Goal: Task Accomplishment & Management: Complete application form

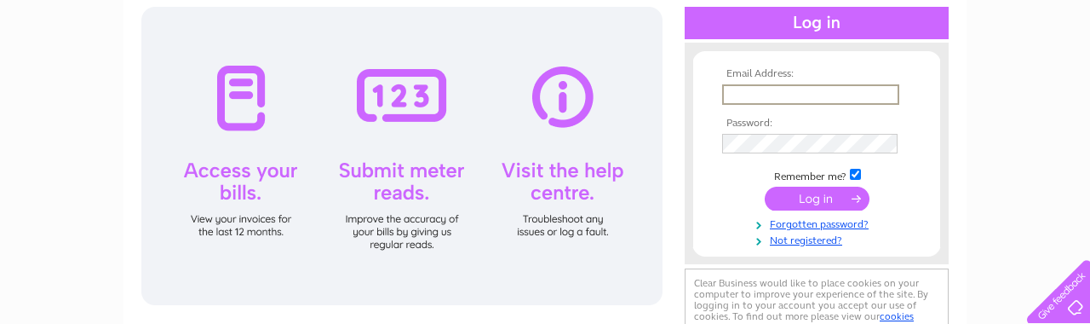
scroll to position [186, 0]
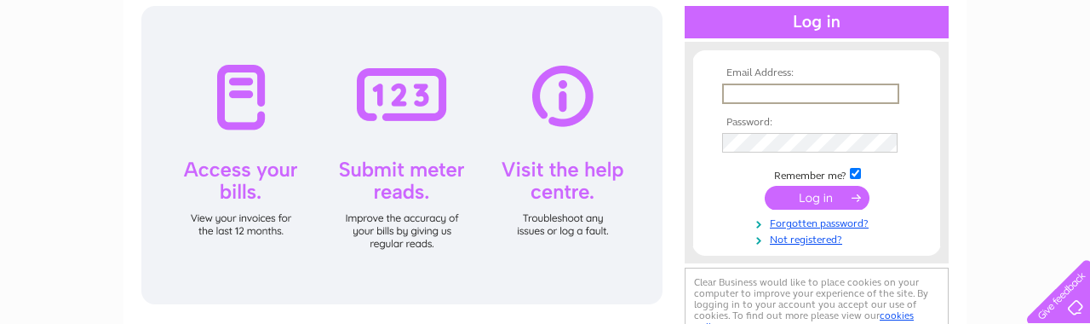
type input "accounts@amgroupltd.uk"
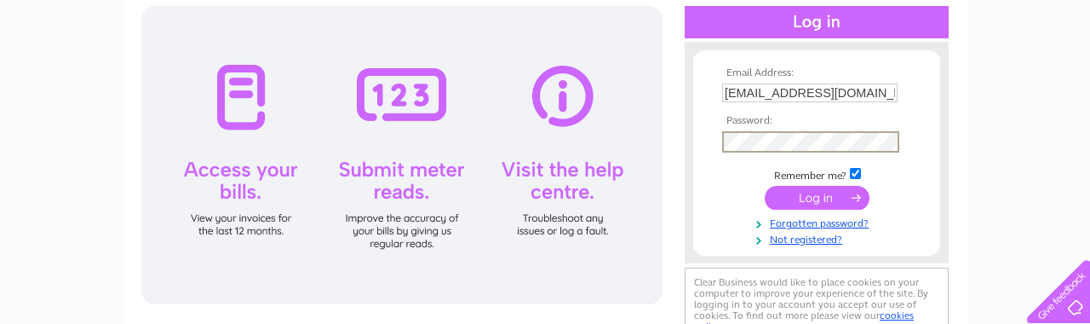
click at [793, 194] on input "submit" at bounding box center [817, 198] width 105 height 24
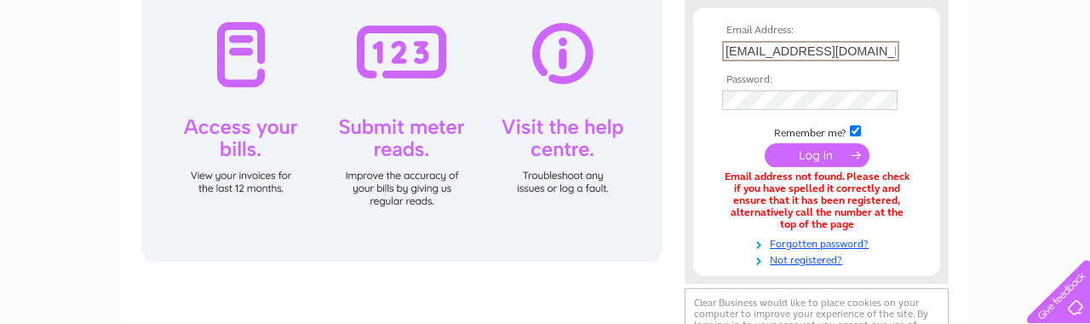
scroll to position [233, 0]
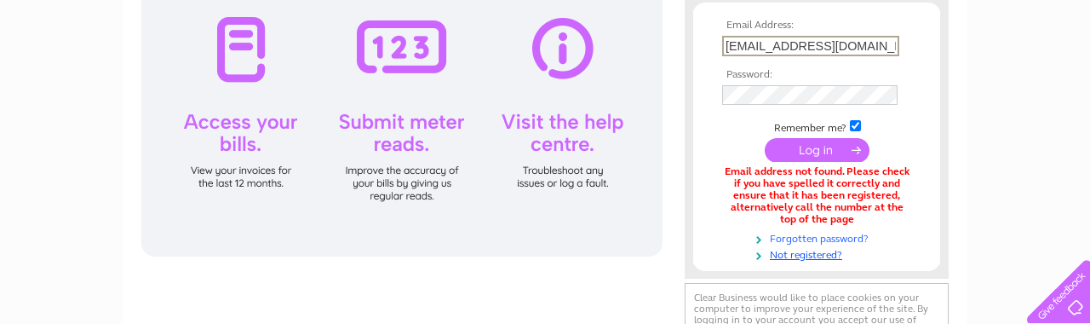
click at [798, 233] on link "Forgotten password?" at bounding box center [818, 237] width 193 height 16
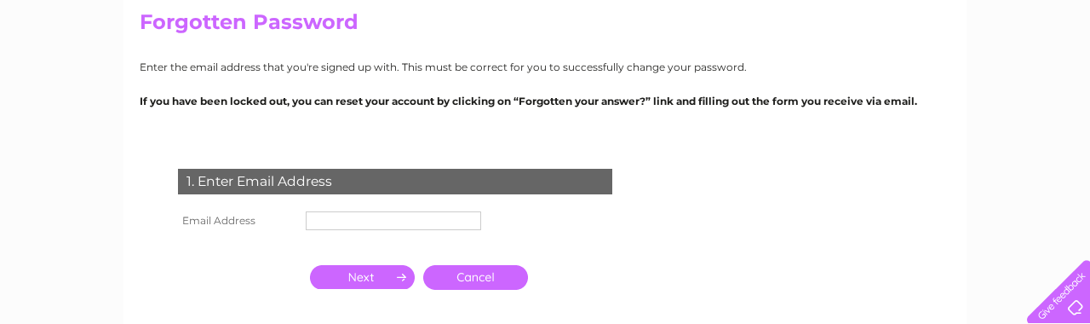
scroll to position [161, 0]
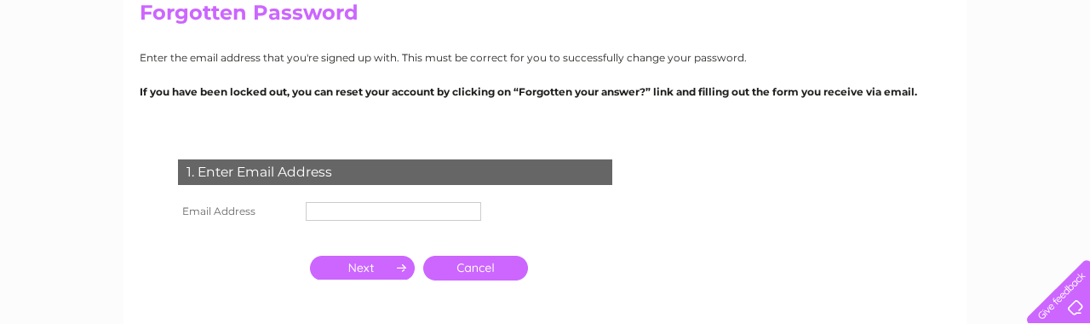
click at [421, 210] on input "text" at bounding box center [393, 211] width 175 height 19
click at [392, 265] on input "button" at bounding box center [362, 267] width 105 height 24
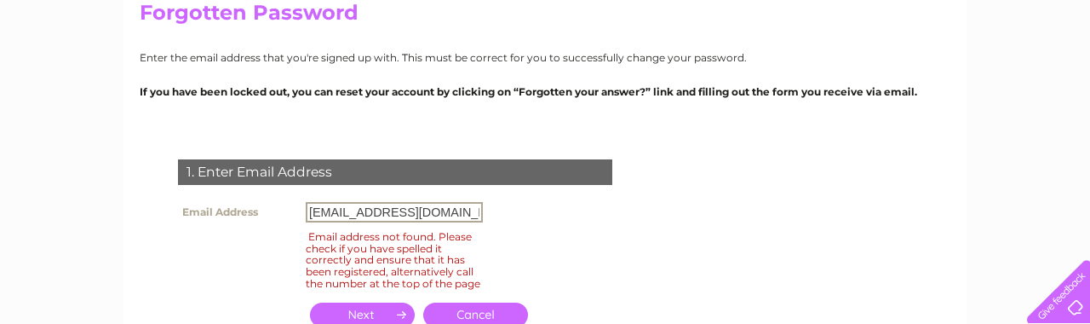
drag, startPoint x: 310, startPoint y: 212, endPoint x: 564, endPoint y: 232, distance: 254.5
click at [564, 232] on div "1. Enter Email Address Email Address jennygrosset@googlemail.com Email address …" at bounding box center [399, 252] width 518 height 221
type input "accounts@amgroupltd.uk"
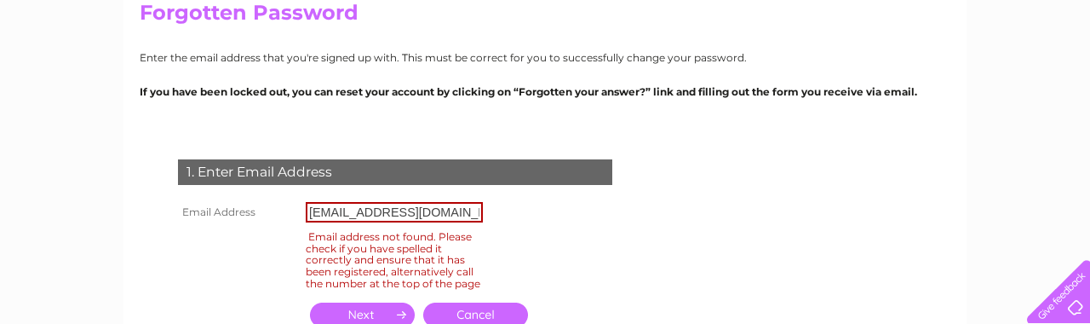
click at [379, 314] on input "button" at bounding box center [362, 314] width 105 height 24
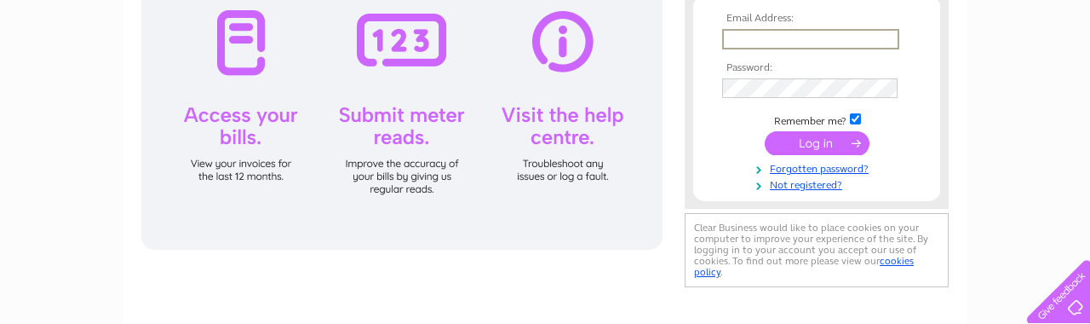
scroll to position [244, 0]
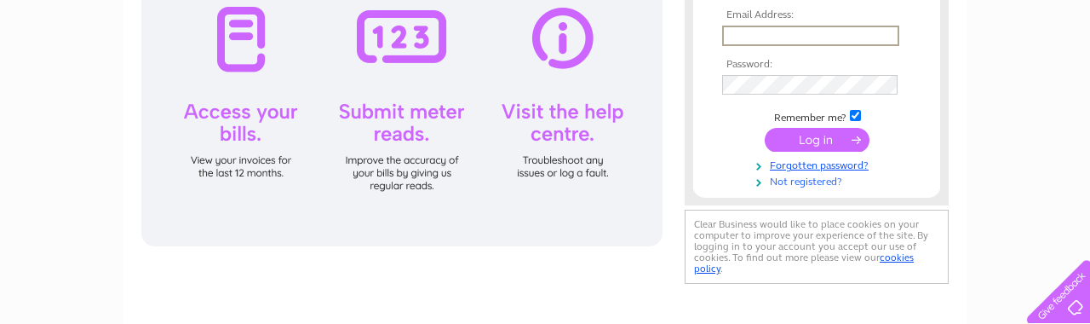
click at [788, 179] on link "Not registered?" at bounding box center [818, 180] width 193 height 16
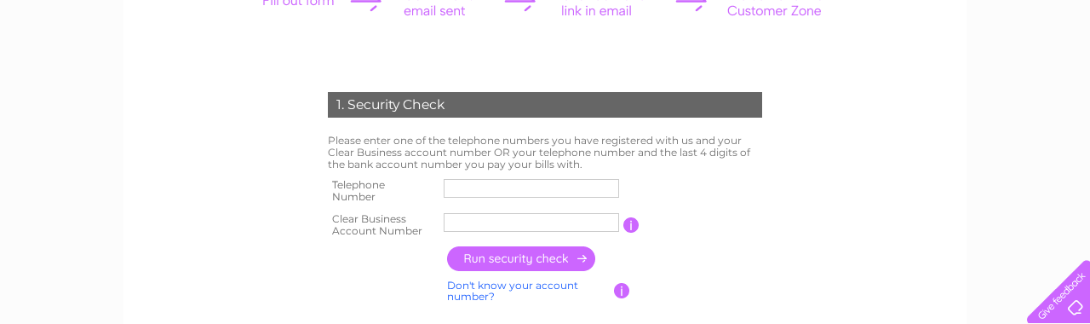
scroll to position [273, 0]
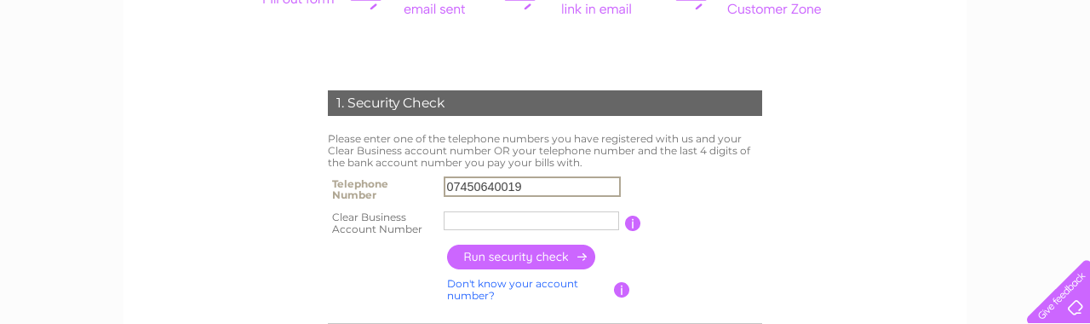
type input "07450640019"
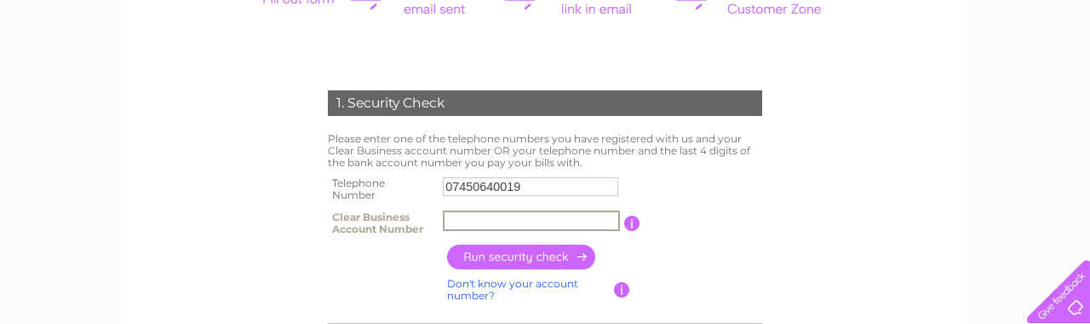
paste input "1103301"
type input "1103301"
click at [523, 251] on input "button" at bounding box center [522, 256] width 150 height 25
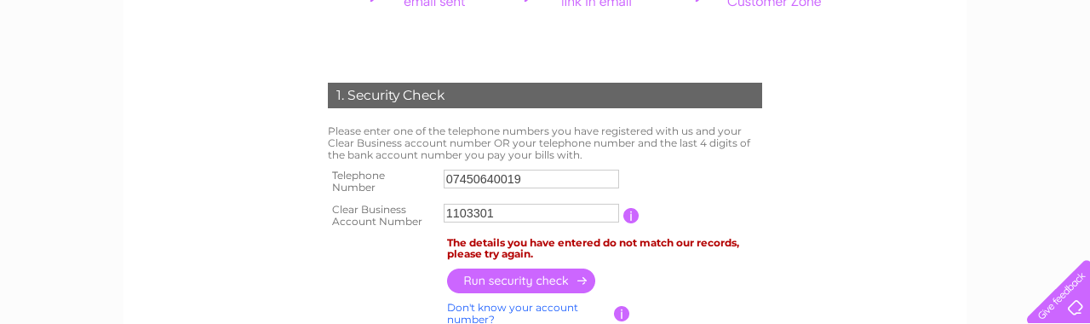
scroll to position [301, 0]
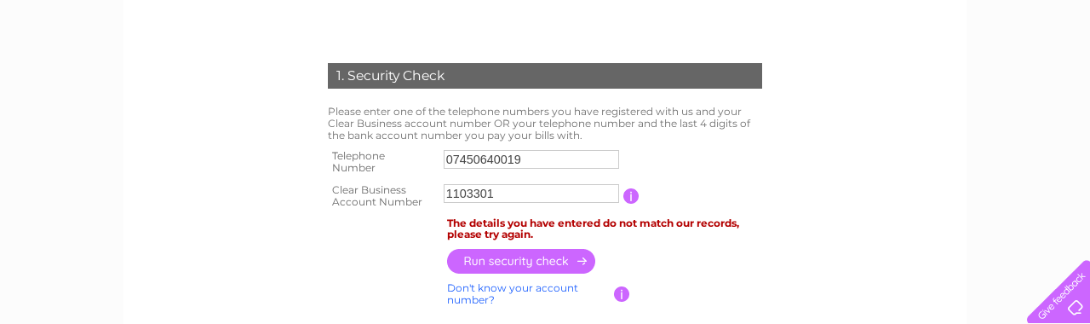
click at [530, 281] on link "Don't know your account number?" at bounding box center [512, 293] width 131 height 25
click at [455, 191] on input "text" at bounding box center [455, 193] width 22 height 19
